Goal: Check status: Check status

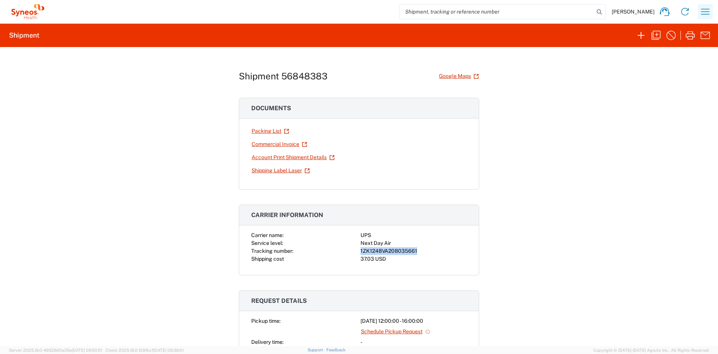
click at [705, 9] on icon "button" at bounding box center [706, 12] width 12 height 12
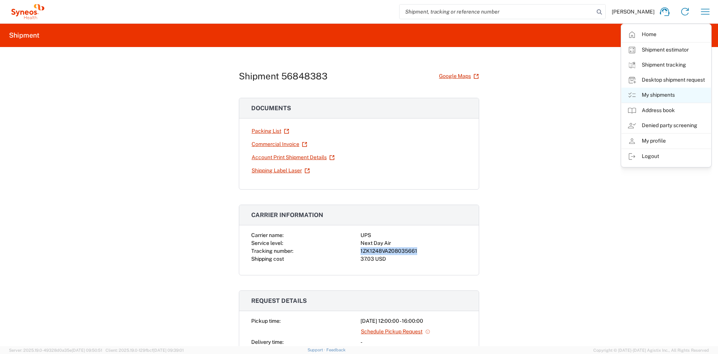
click at [653, 92] on link "My shipments" at bounding box center [666, 95] width 89 height 15
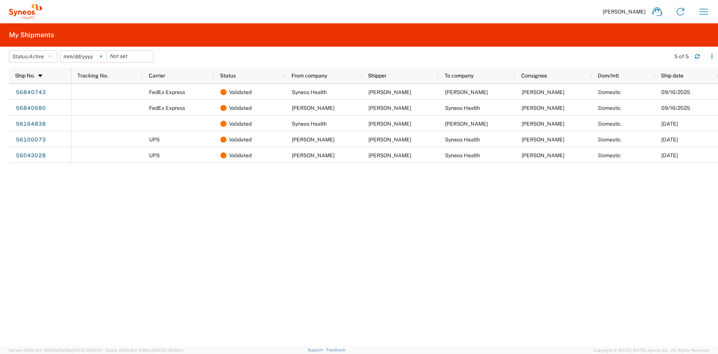
click at [102, 57] on icon at bounding box center [101, 56] width 2 height 2
click at [54, 57] on button "Status: Active" at bounding box center [33, 56] width 48 height 12
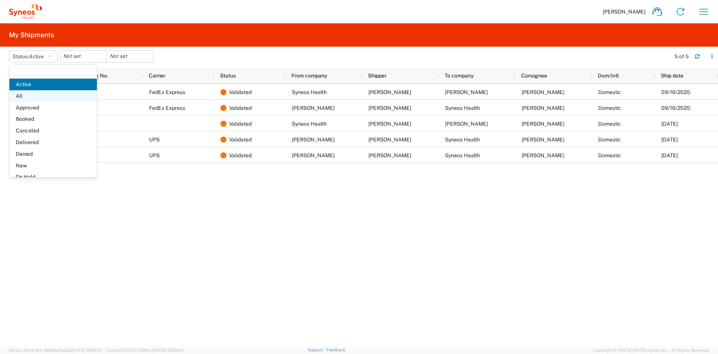
click at [37, 94] on span "All" at bounding box center [53, 96] width 88 height 12
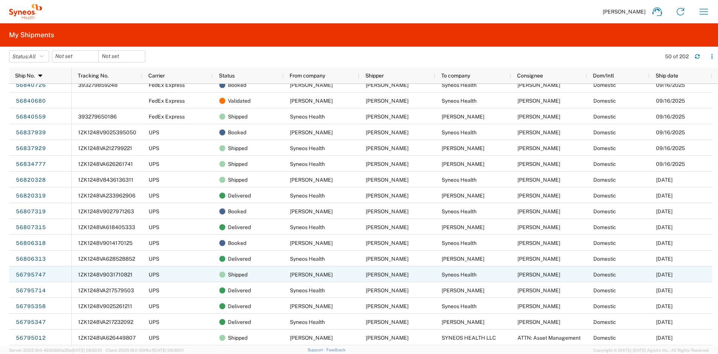
scroll to position [41, 0]
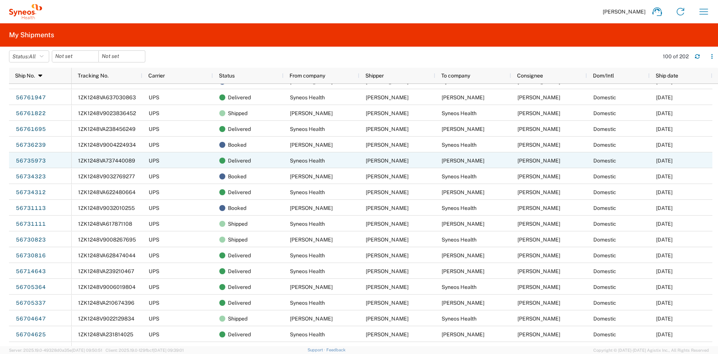
click at [133, 159] on span "1ZK1248VA737440089" at bounding box center [106, 160] width 57 height 6
